Goal: Task Accomplishment & Management: Use online tool/utility

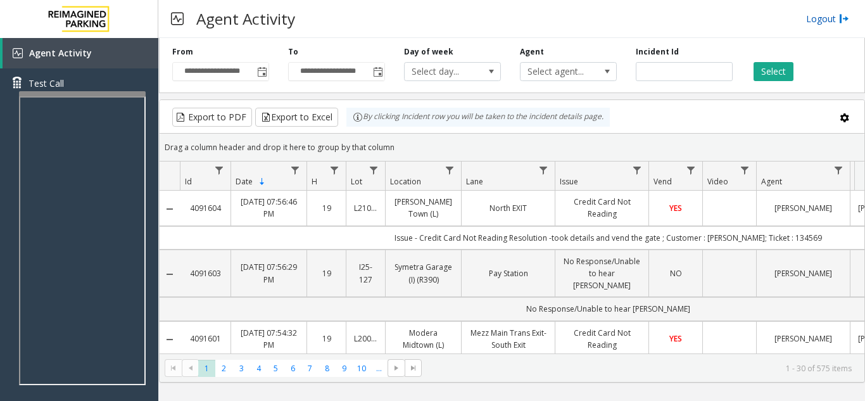
drag, startPoint x: 0, startPoint y: 0, endPoint x: 830, endPoint y: 20, distance: 830.0
click at [830, 20] on link "Logout" at bounding box center [827, 18] width 43 height 13
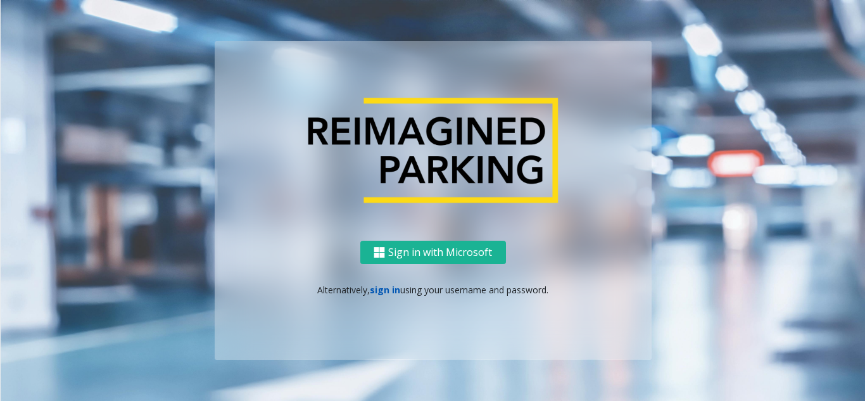
click at [384, 293] on link "sign in" at bounding box center [385, 290] width 30 height 12
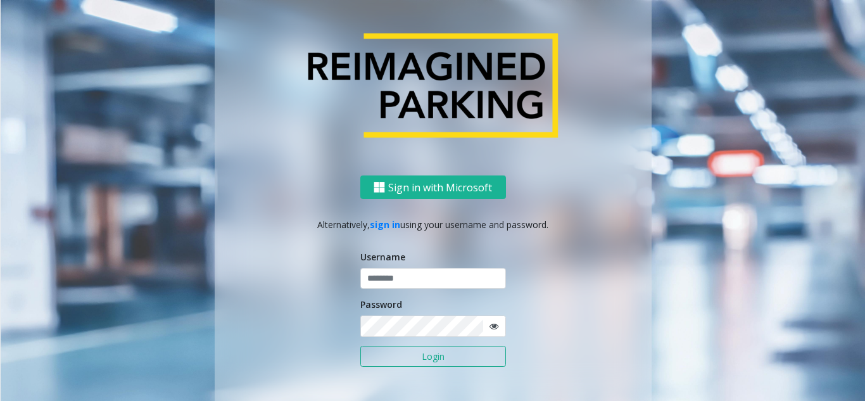
click at [406, 355] on button "Login" at bounding box center [433, 357] width 146 height 22
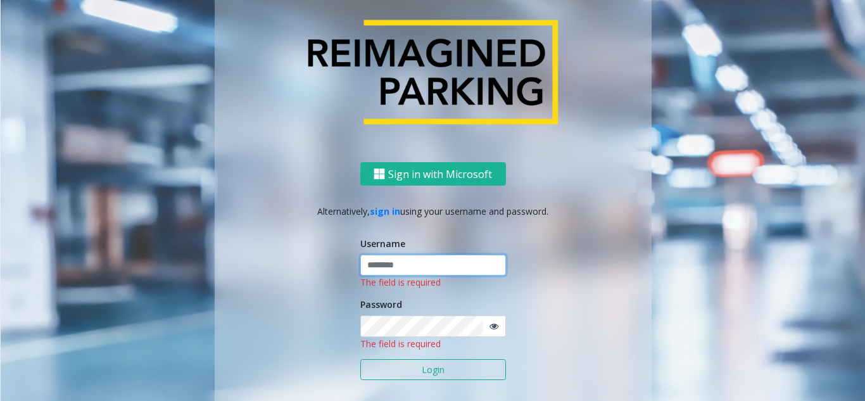
click at [386, 265] on input "text" at bounding box center [433, 266] width 146 height 22
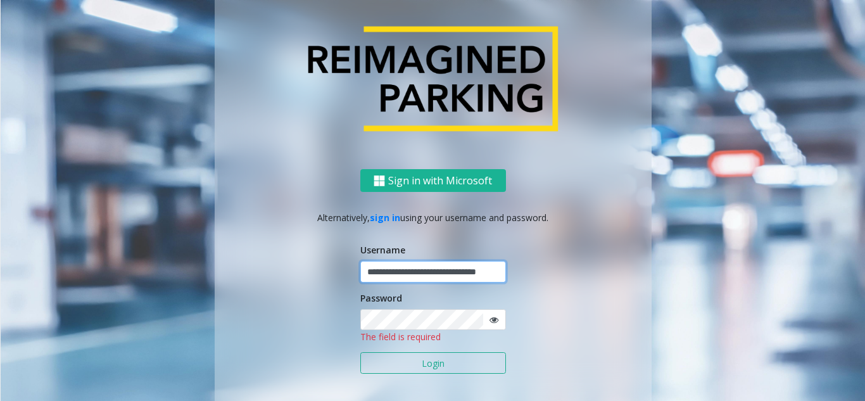
scroll to position [0, 25]
type input "**********"
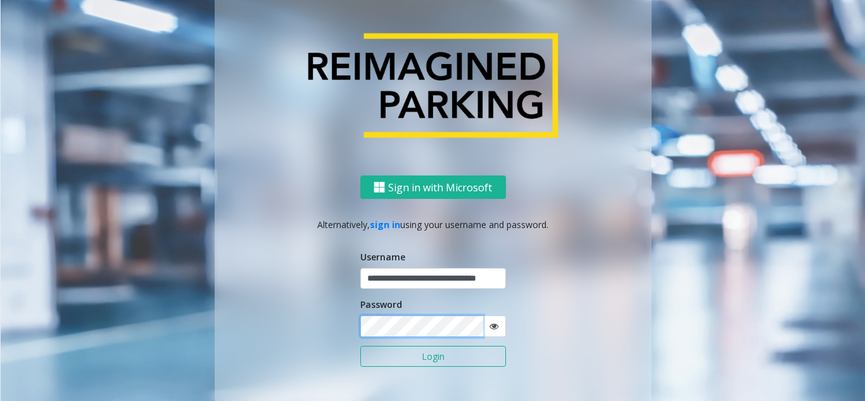
click at [360, 346] on button "Login" at bounding box center [433, 357] width 146 height 22
